Goal: Task Accomplishment & Management: Use online tool/utility

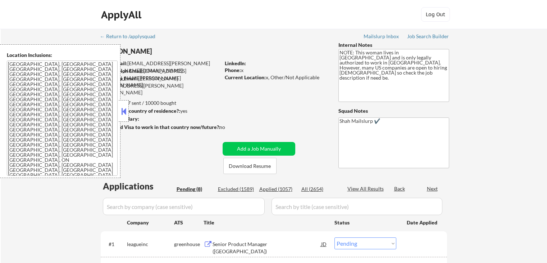
select select ""pending""
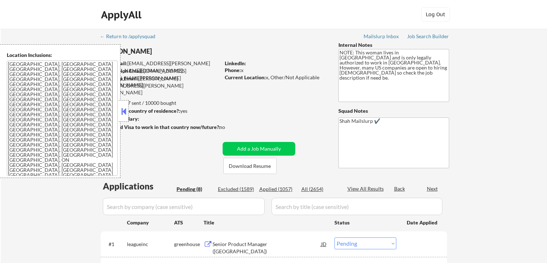
select select ""pending""
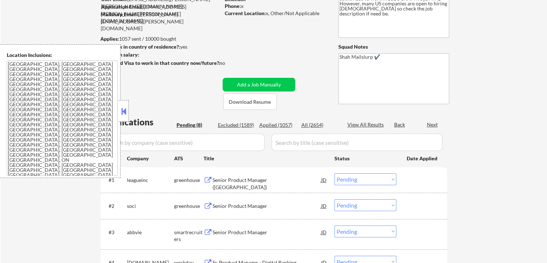
scroll to position [108, 0]
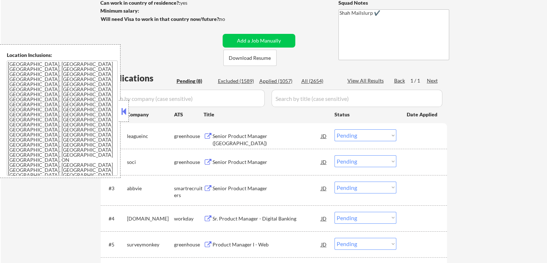
click at [247, 136] on div "Senior Product Manager ([GEOGRAPHIC_DATA])" at bounding box center [267, 139] width 109 height 14
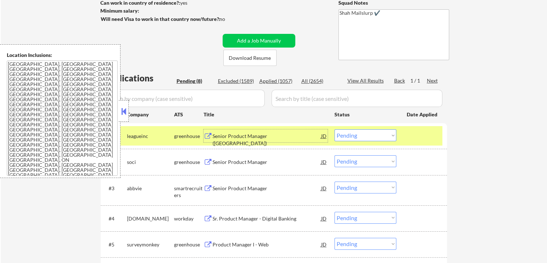
click at [227, 160] on div "Senior Product Manager" at bounding box center [267, 161] width 109 height 7
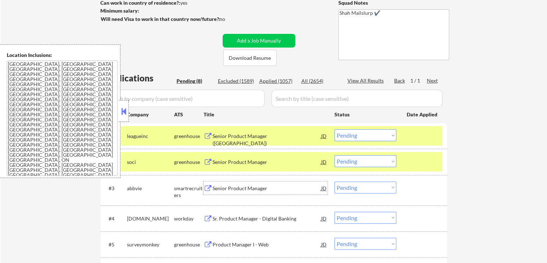
click at [227, 188] on div "Senior Product Manager" at bounding box center [267, 187] width 109 height 7
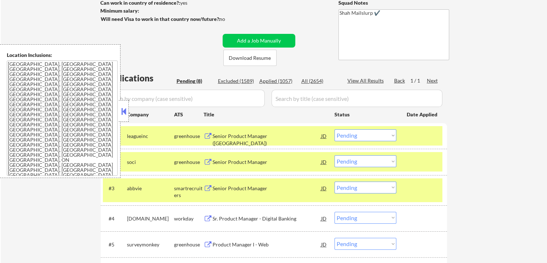
click at [357, 134] on select "Choose an option... Pending Applied Excluded (Questions) Excluded (Expired) Exc…" at bounding box center [365, 135] width 62 height 12
click at [334, 129] on select "Choose an option... Pending Applied Excluded (Questions) Excluded (Expired) Exc…" at bounding box center [365, 135] width 62 height 12
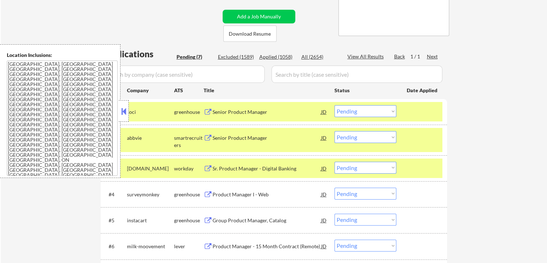
scroll to position [180, 0]
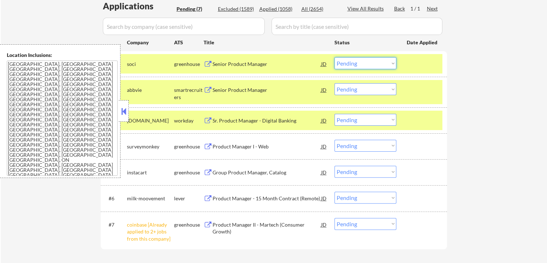
click at [363, 65] on select "Choose an option... Pending Applied Excluded (Questions) Excluded (Expired) Exc…" at bounding box center [365, 63] width 62 height 12
click at [334, 57] on select "Choose an option... Pending Applied Excluded (Questions) Excluded (Expired) Exc…" at bounding box center [365, 63] width 62 height 12
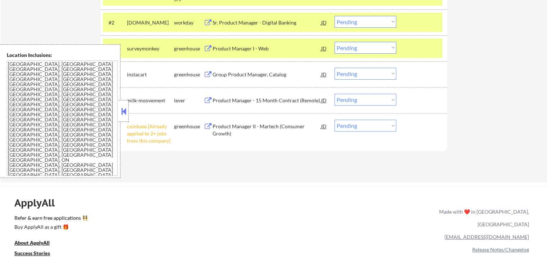
scroll to position [216, 0]
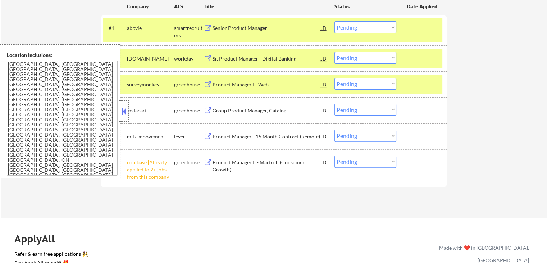
click at [363, 25] on select "Choose an option... Pending Applied Excluded (Questions) Excluded (Expired) Exc…" at bounding box center [365, 27] width 62 height 12
click at [334, 21] on select "Choose an option... Pending Applied Excluded (Questions) Excluded (Expired) Exc…" at bounding box center [365, 27] width 62 height 12
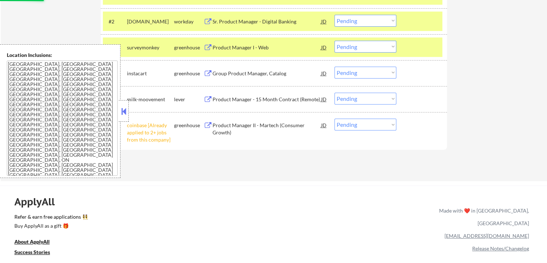
scroll to position [288, 0]
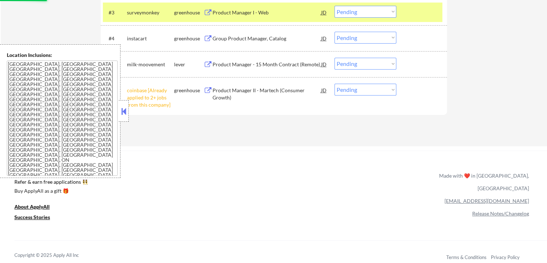
select select ""pending""
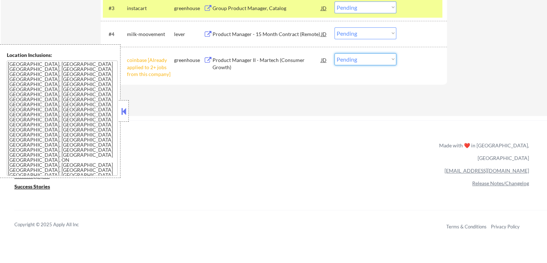
click at [360, 59] on select "Choose an option... Pending Applied Excluded (Questions) Excluded (Expired) Exc…" at bounding box center [365, 59] width 62 height 12
select select ""excluded__other_""
click at [334, 53] on select "Choose an option... Pending Applied Excluded (Questions) Excluded (Expired) Exc…" at bounding box center [365, 59] width 62 height 12
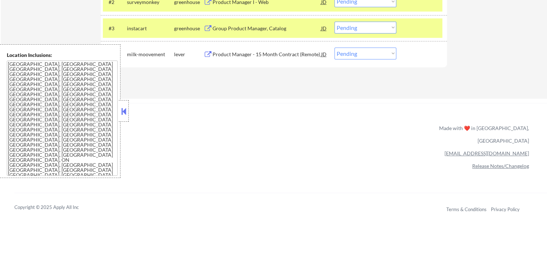
scroll to position [252, 0]
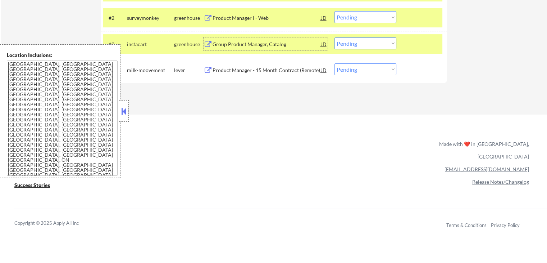
click at [268, 45] on div "Group Product Manager, Catalog" at bounding box center [267, 44] width 109 height 7
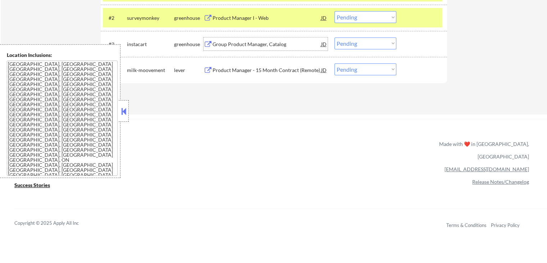
click at [352, 43] on select "Choose an option... Pending Applied Excluded (Questions) Excluded (Expired) Exc…" at bounding box center [365, 43] width 62 height 12
click at [334, 37] on select "Choose an option... Pending Applied Excluded (Questions) Excluded (Expired) Exc…" at bounding box center [365, 43] width 62 height 12
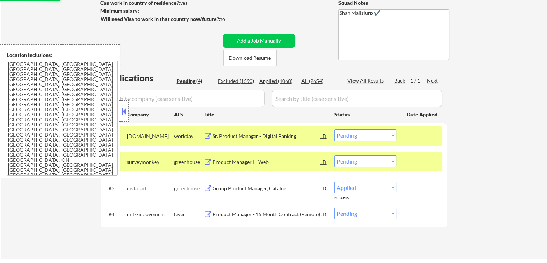
select select ""pending""
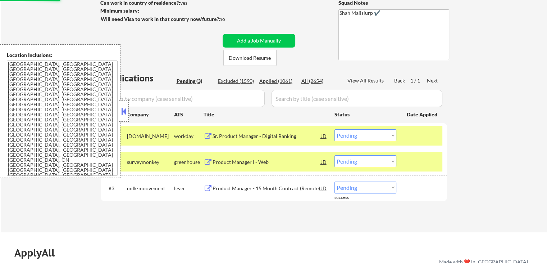
scroll to position [72, 0]
